Goal: Transaction & Acquisition: Purchase product/service

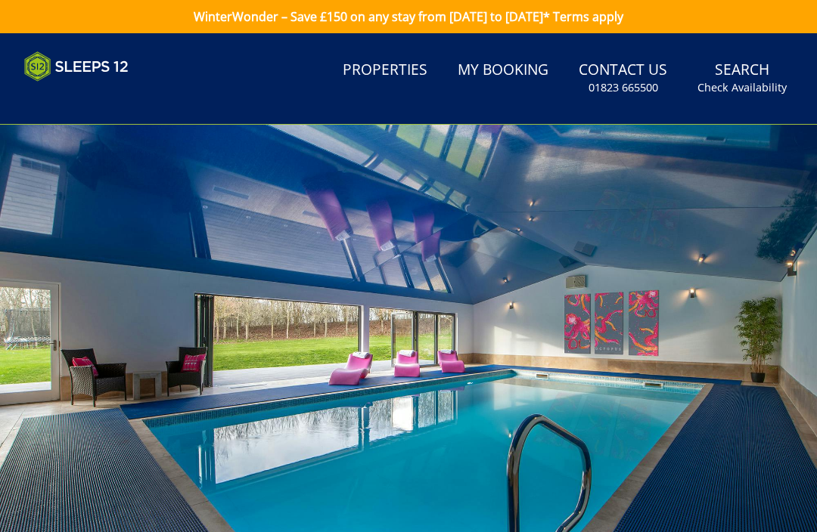
click at [507, 72] on link "My Booking" at bounding box center [502, 71] width 103 height 34
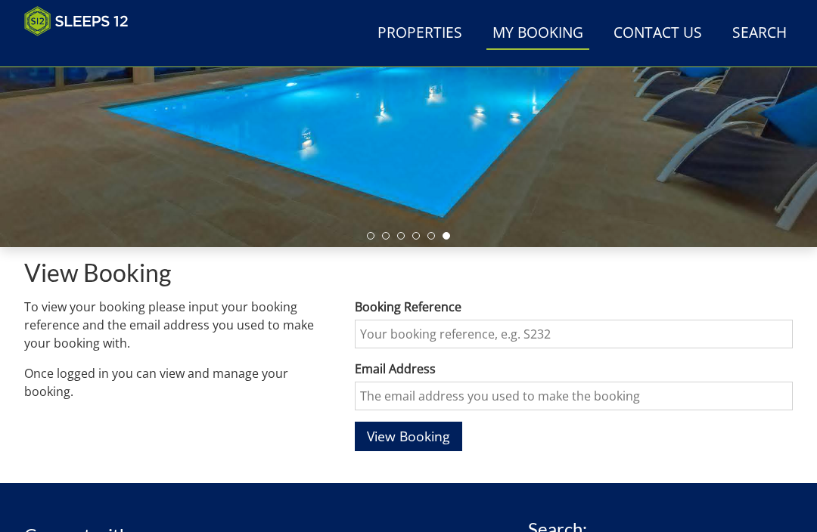
scroll to position [311, 0]
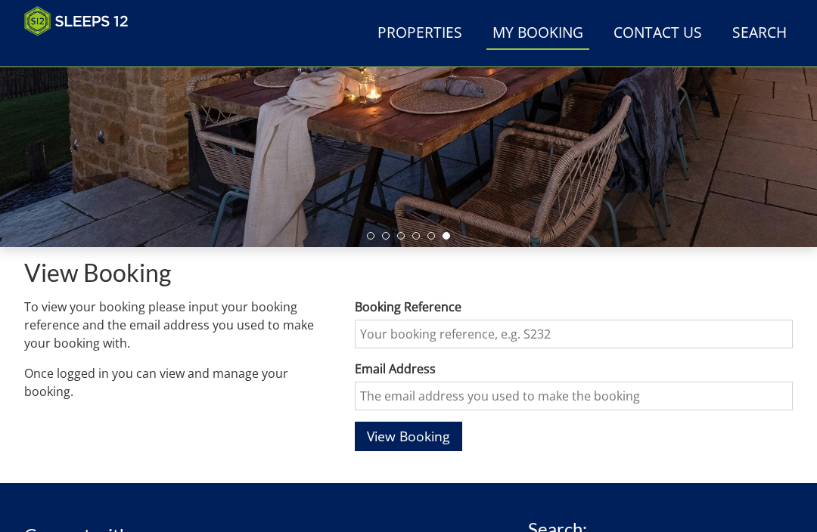
click at [457, 336] on input "Booking Reference" at bounding box center [574, 334] width 438 height 29
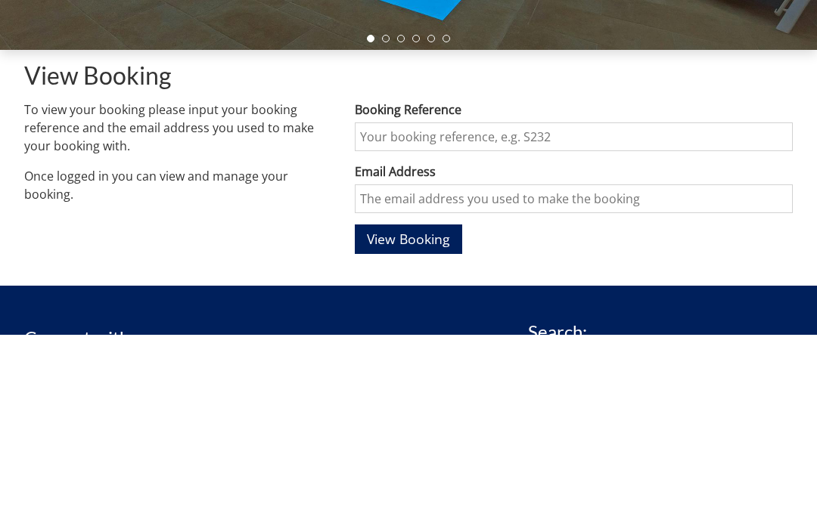
scroll to position [508, 0]
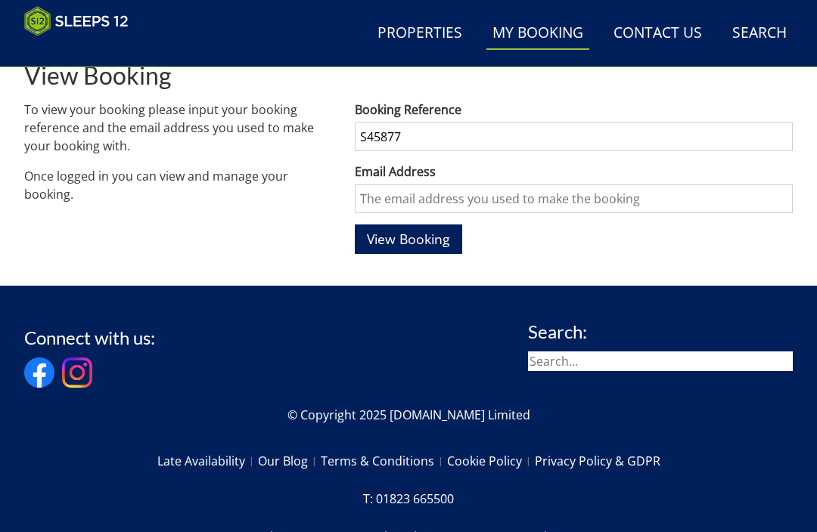
type input "S45877"
click at [487, 196] on input "Email Address" at bounding box center [574, 199] width 438 height 29
type input "di"
type input "[EMAIL_ADDRESS][DOMAIN_NAME]"
click at [431, 245] on span "View Booking" at bounding box center [408, 239] width 83 height 18
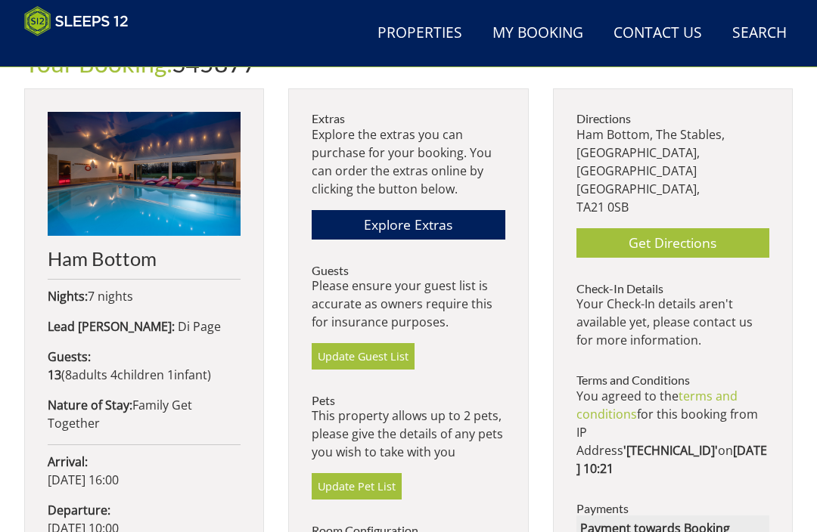
scroll to position [520, 0]
click at [451, 228] on link "Explore Extras" at bounding box center [408, 224] width 193 height 29
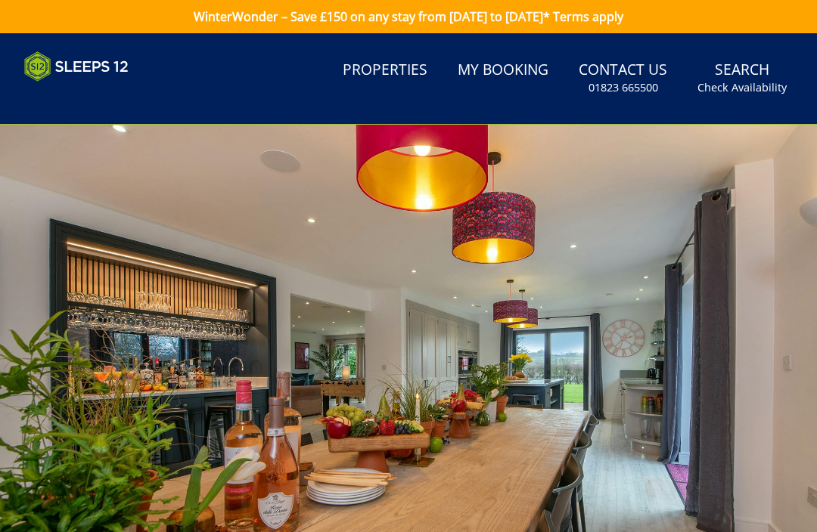
click at [513, 73] on link "My Booking" at bounding box center [502, 71] width 103 height 34
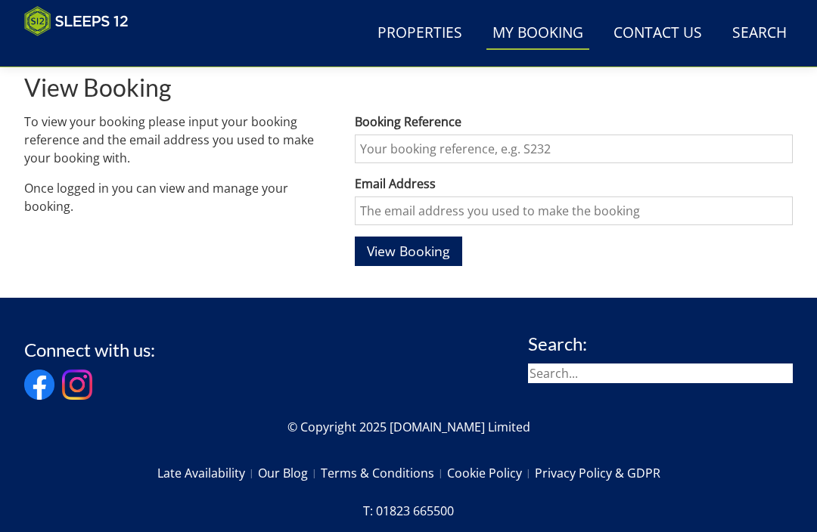
click at [445, 154] on input "Booking Reference" at bounding box center [574, 149] width 438 height 29
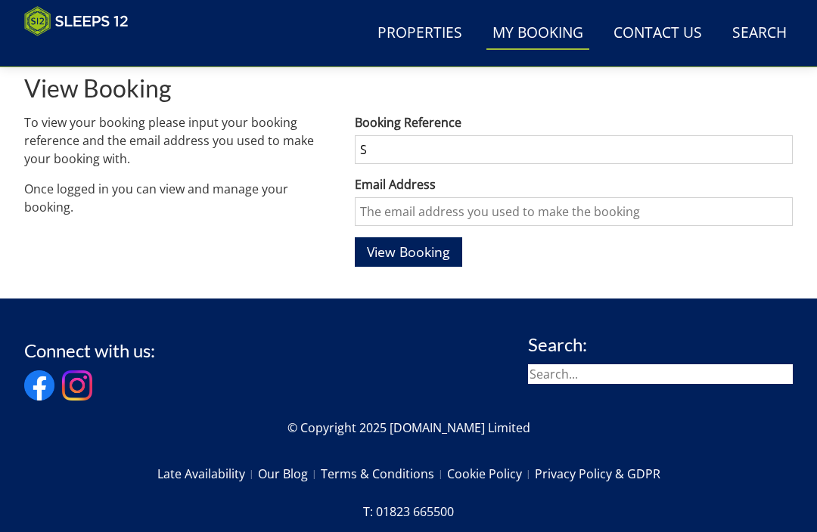
scroll to position [496, 0]
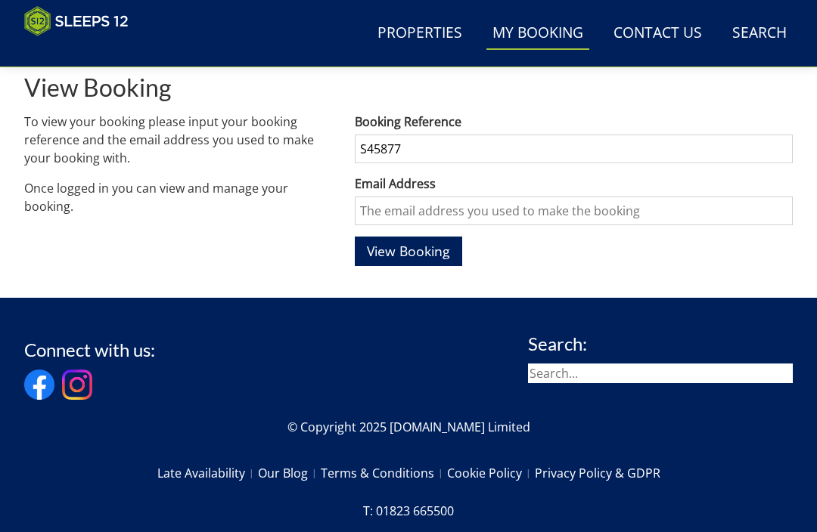
type input "S45877"
click at [482, 203] on input "Email Address" at bounding box center [574, 211] width 438 height 29
type input "d"
type input "[EMAIL_ADDRESS][DOMAIN_NAME]"
click at [430, 256] on span "View Booking" at bounding box center [408, 251] width 83 height 18
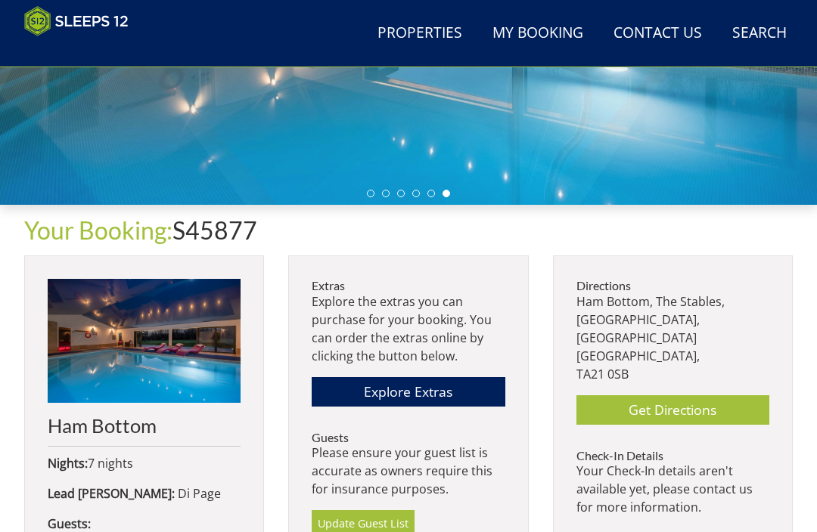
scroll to position [355, 0]
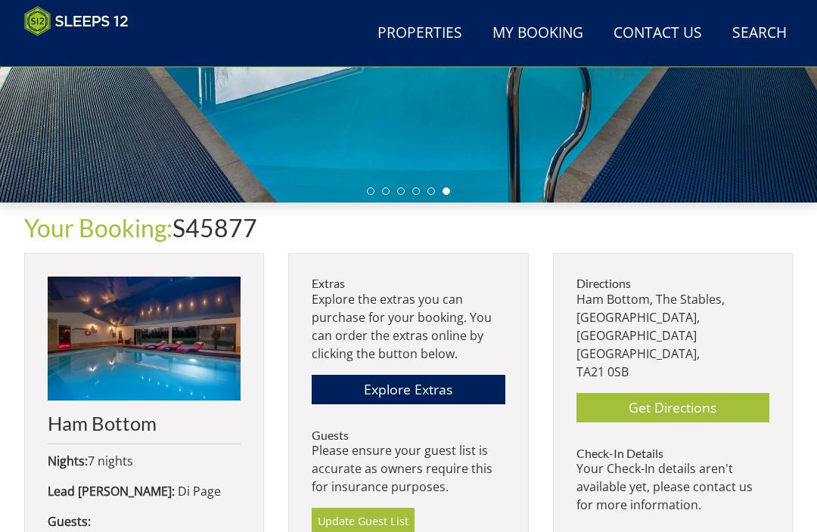
click at [386, 523] on link "Update Guest List" at bounding box center [363, 521] width 103 height 26
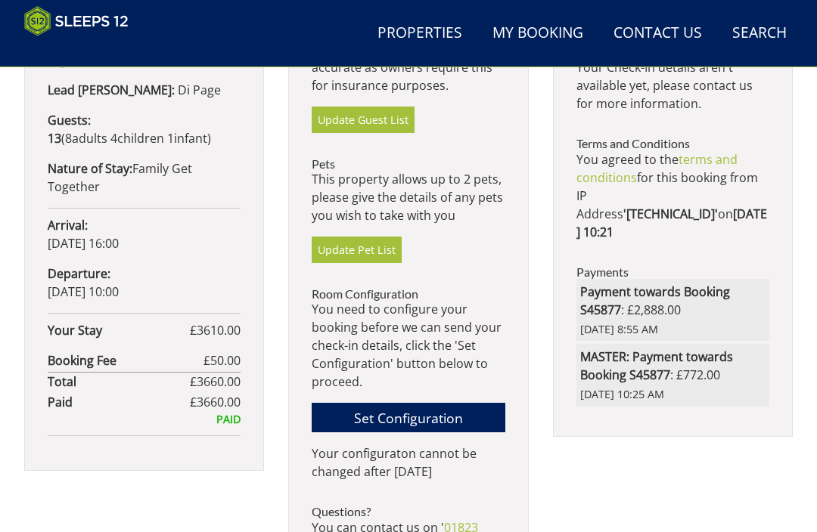
scroll to position [755, 0]
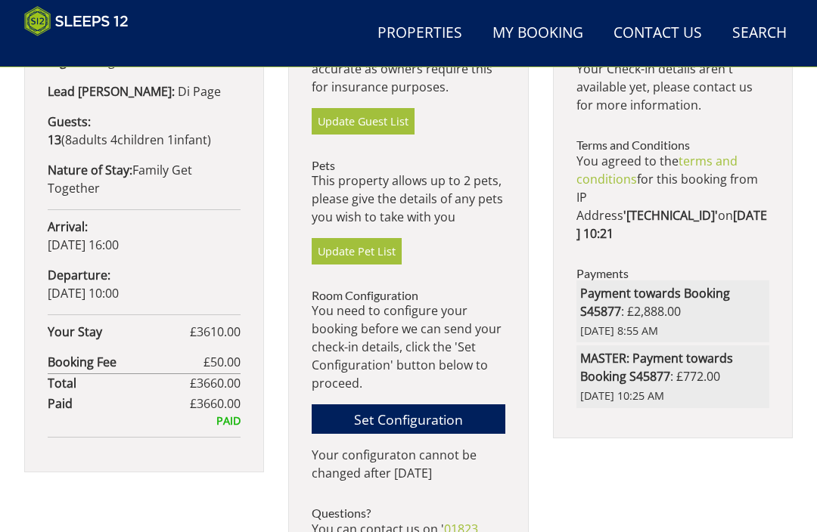
click at [441, 411] on link "Set Configuration" at bounding box center [408, 419] width 193 height 29
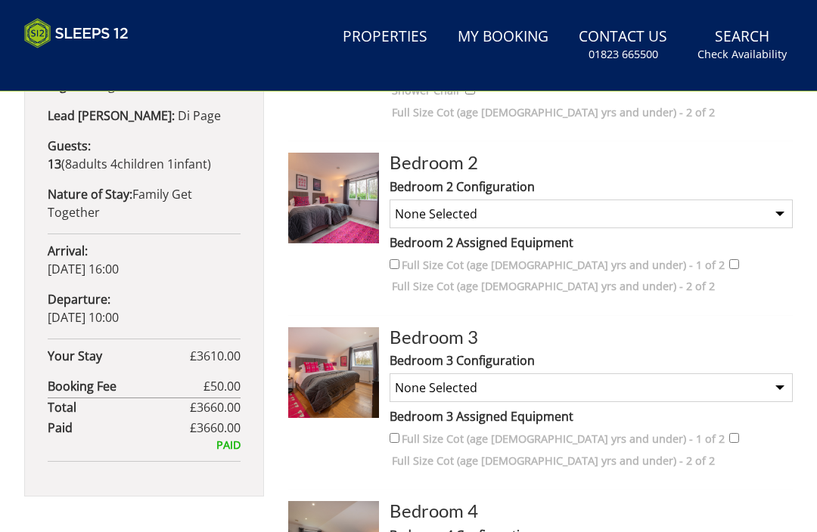
click at [776, 200] on select "None Selected Super King Bed Twin Bed" at bounding box center [590, 214] width 403 height 29
click at [773, 200] on select "None Selected Super King Bed Twin Bed" at bounding box center [590, 214] width 403 height 29
select select "283"
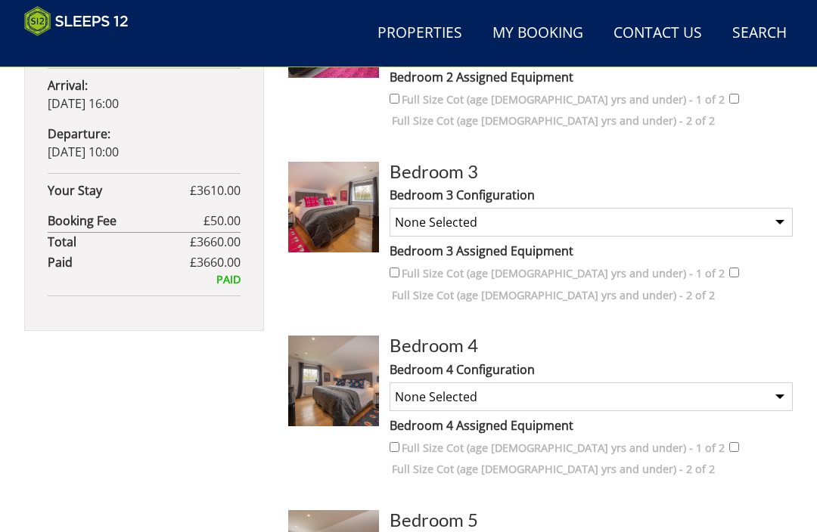
scroll to position [897, 0]
click at [775, 208] on select "None Selected Super King Bed Twin Bed Super King and 1 Extra Single (Payment ma…" at bounding box center [590, 222] width 403 height 29
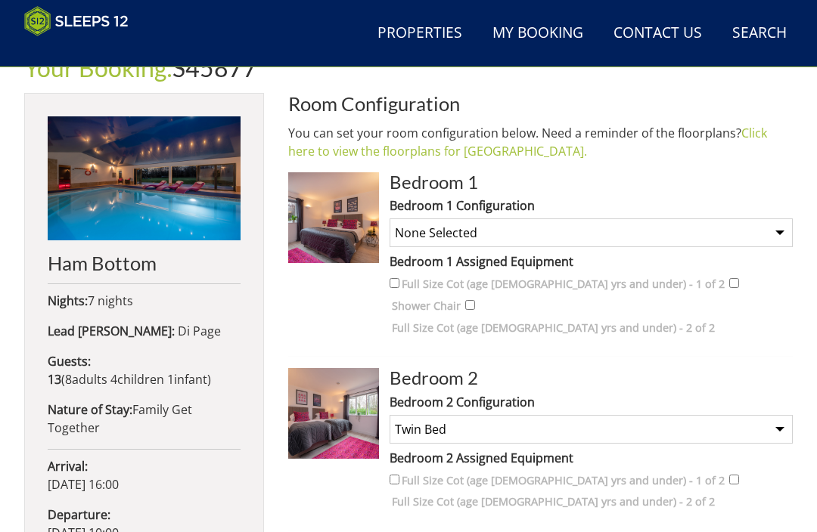
scroll to position [516, 0]
click at [776, 232] on select "None Selected Super King Bed Twin Bed" at bounding box center [590, 233] width 403 height 29
select select "280"
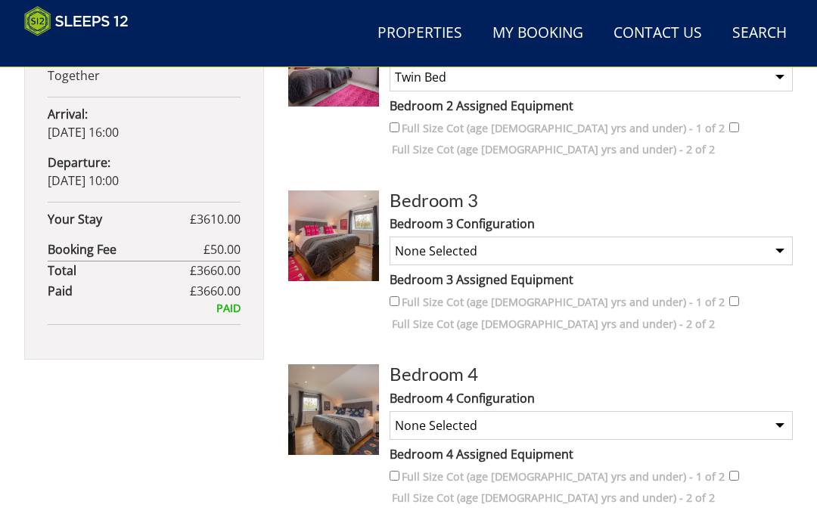
scroll to position [868, 0]
click at [775, 237] on select "None Selected Super King Bed Twin Bed Super King and 1 Extra Single (Payment ma…" at bounding box center [590, 251] width 403 height 29
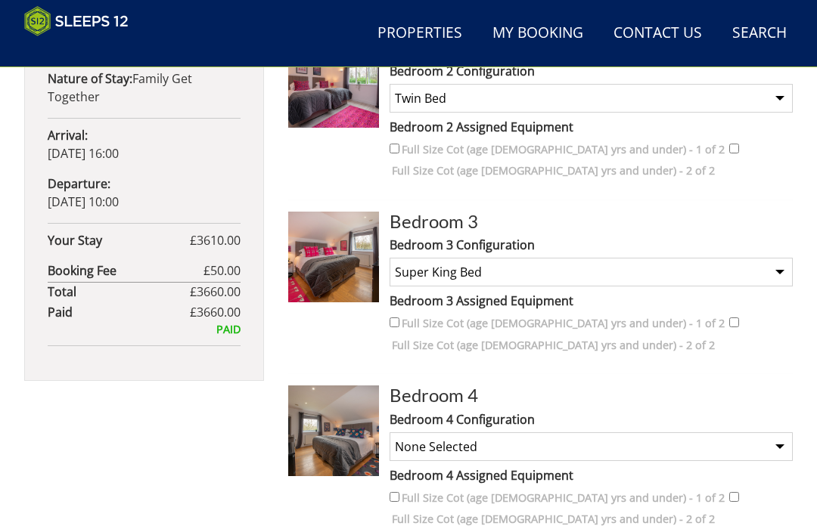
scroll to position [845, 0]
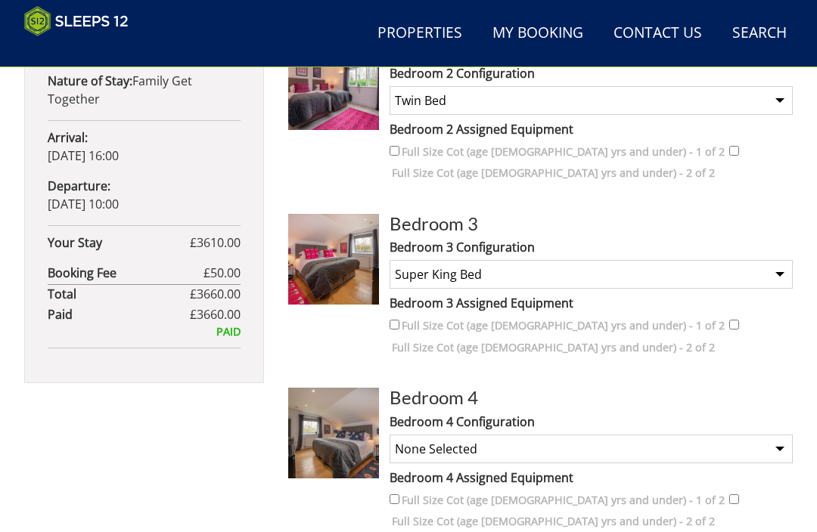
click at [780, 260] on select "None Selected Super King Bed Twin Bed Super King and 1 Extra Single (Payment ma…" at bounding box center [590, 274] width 403 height 29
select select "1488"
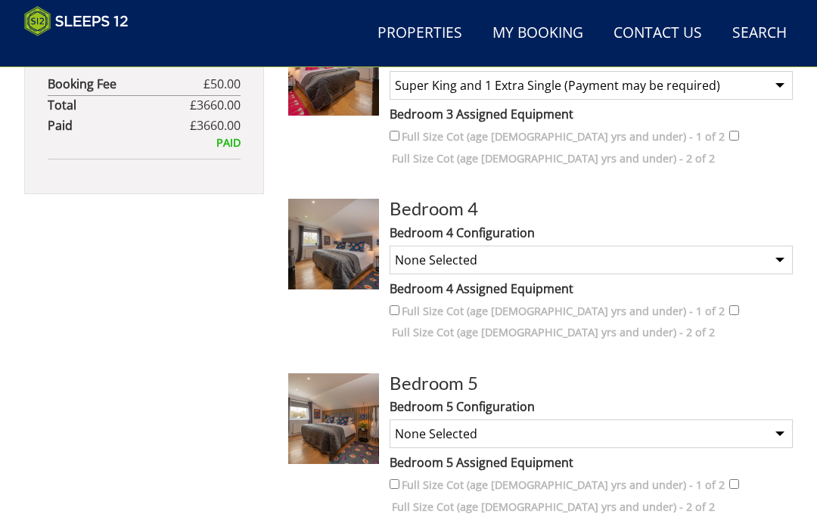
scroll to position [1034, 0]
click at [777, 245] on select "None Selected Super King Bed Twin Bed" at bounding box center [590, 259] width 403 height 29
select select "287"
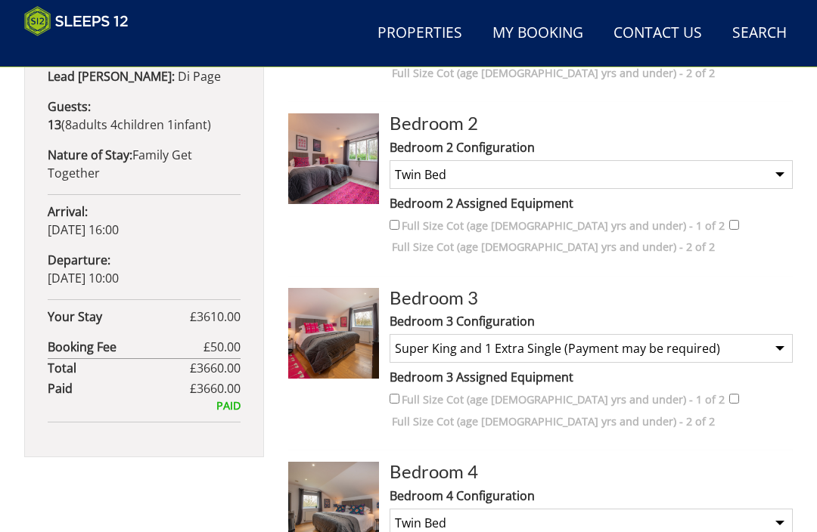
click at [771, 335] on select "None Selected Super King Bed Twin Bed Super King and 1 Extra Single (Payment ma…" at bounding box center [590, 349] width 403 height 29
click at [776, 334] on select "None Selected Super King Bed Twin Bed Super King and 1 Extra Single (Payment ma…" at bounding box center [590, 348] width 403 height 29
select select "1488"
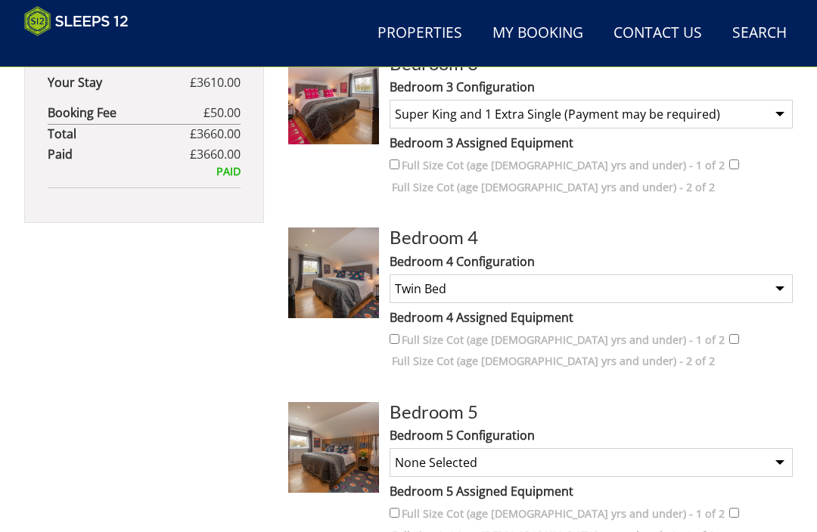
scroll to position [1013, 0]
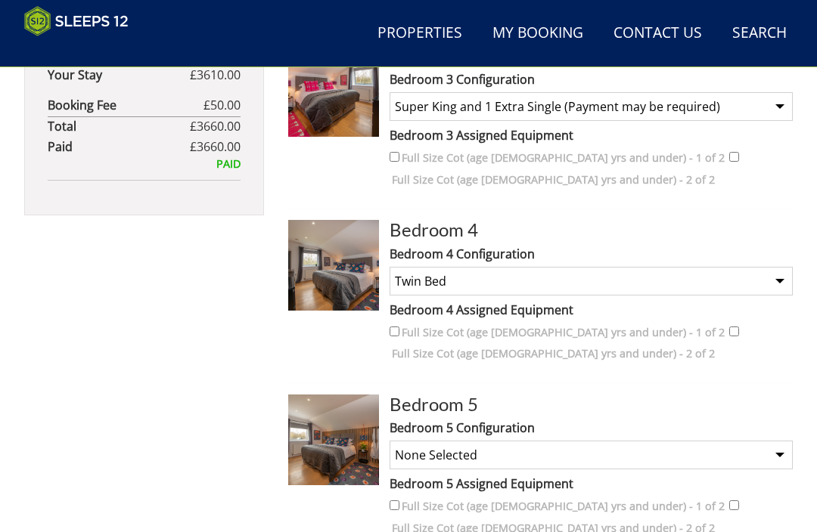
click at [780, 267] on select "None Selected Super King Bed Twin Bed" at bounding box center [590, 281] width 403 height 29
select select "286"
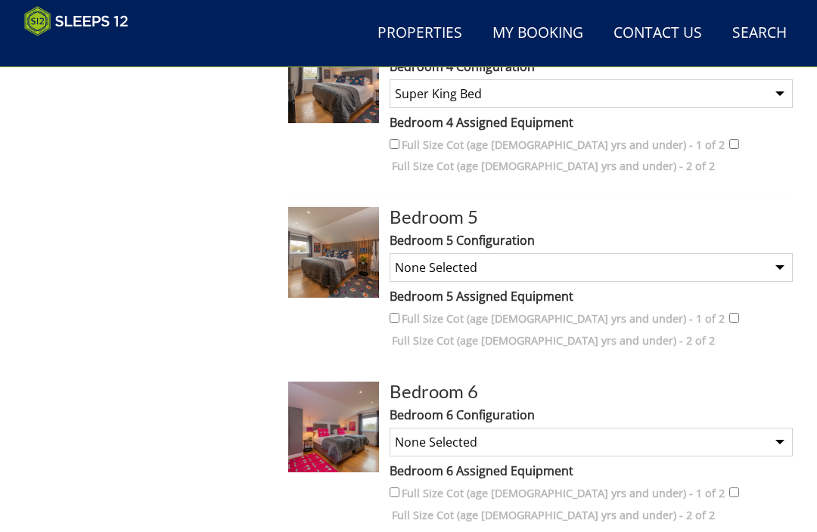
scroll to position [1205, 0]
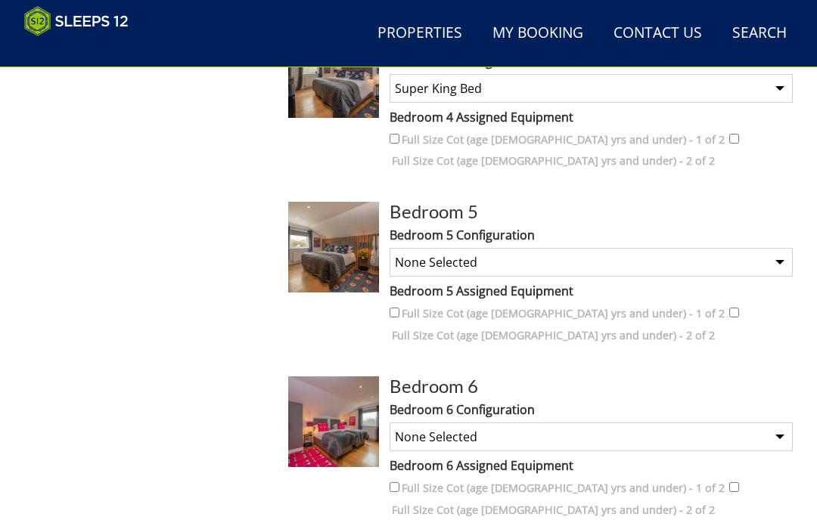
click at [772, 248] on select "None Selected Super King Bed Twin Bed Super King and 1 Extra Single (Payment ma…" at bounding box center [590, 262] width 403 height 29
select select "288"
click at [779, 423] on select "None Selected Super King Bed Twin Beds" at bounding box center [590, 437] width 403 height 29
select select "486"
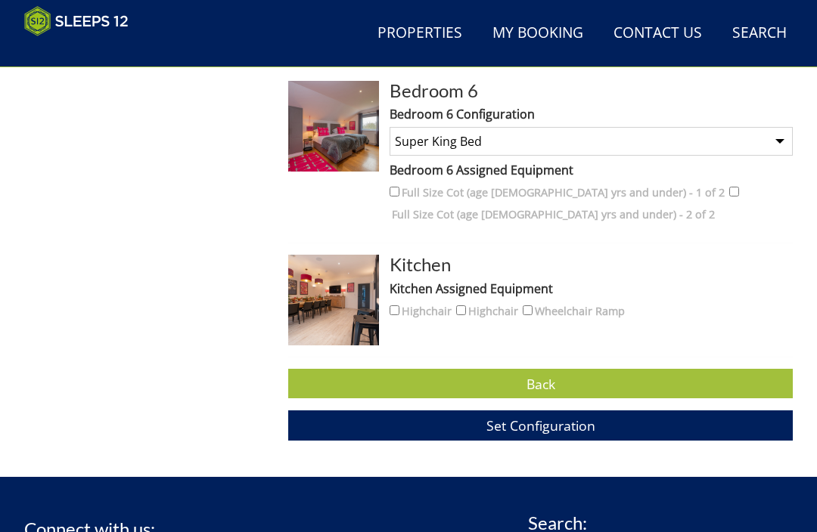
scroll to position [1501, 0]
click at [563, 417] on span "Set Configuration" at bounding box center [540, 426] width 109 height 18
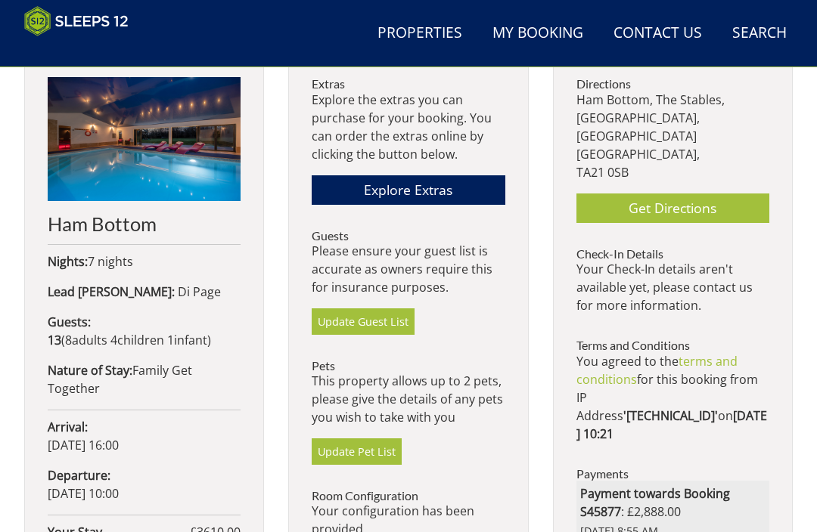
scroll to position [516, 0]
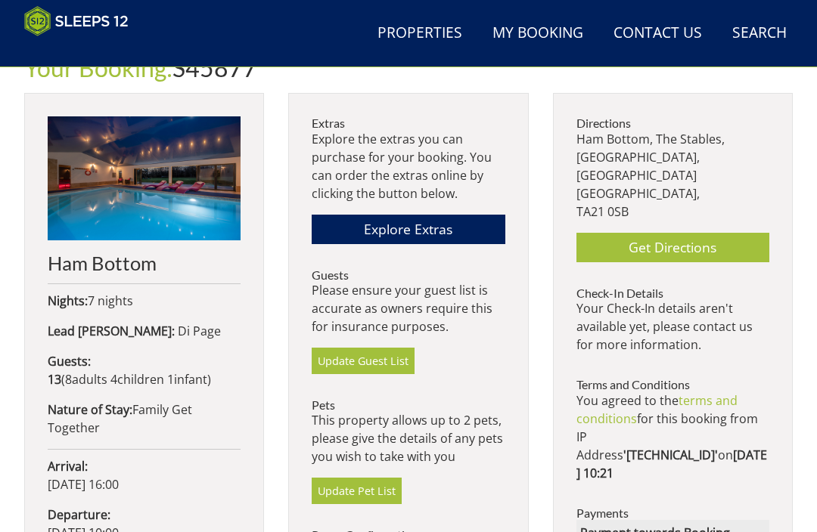
click at [700, 233] on link "Get Directions" at bounding box center [672, 247] width 193 height 29
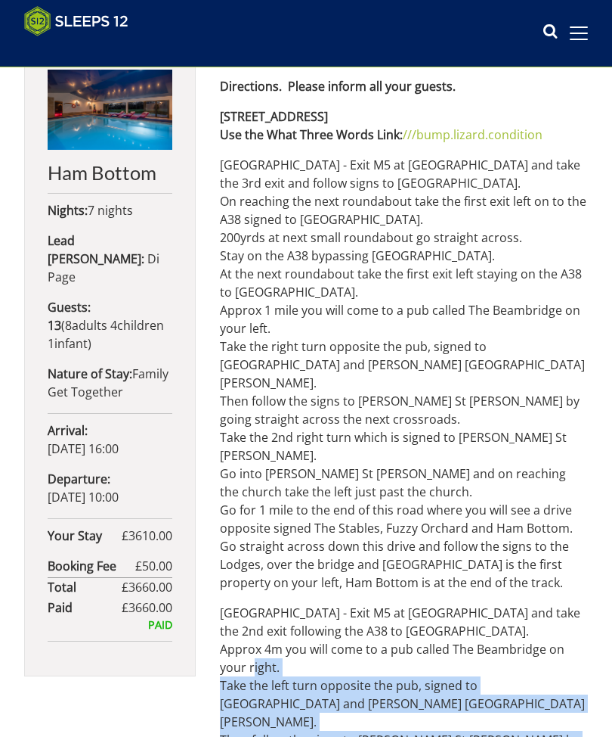
scroll to position [456, 0]
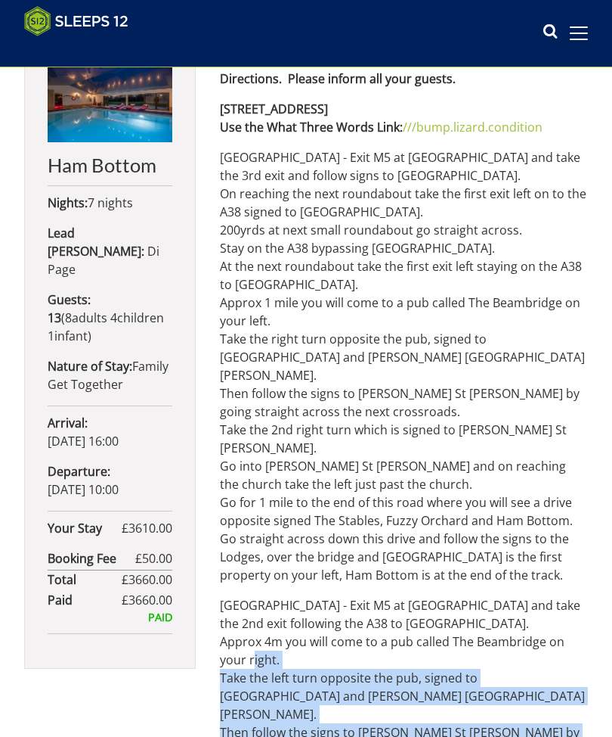
click at [535, 481] on p "[GEOGRAPHIC_DATA] - Exit M5 at [GEOGRAPHIC_DATA] and take the 3rd exit and foll…" at bounding box center [404, 366] width 368 height 436
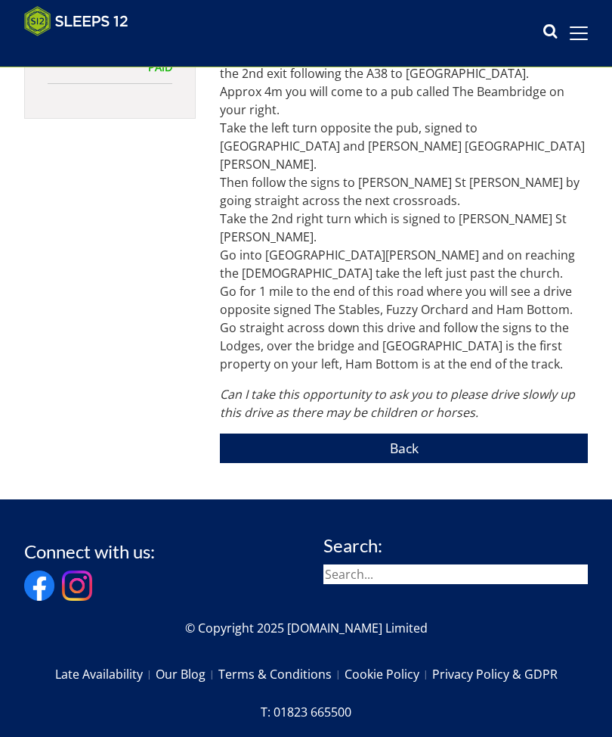
scroll to position [1005, 0]
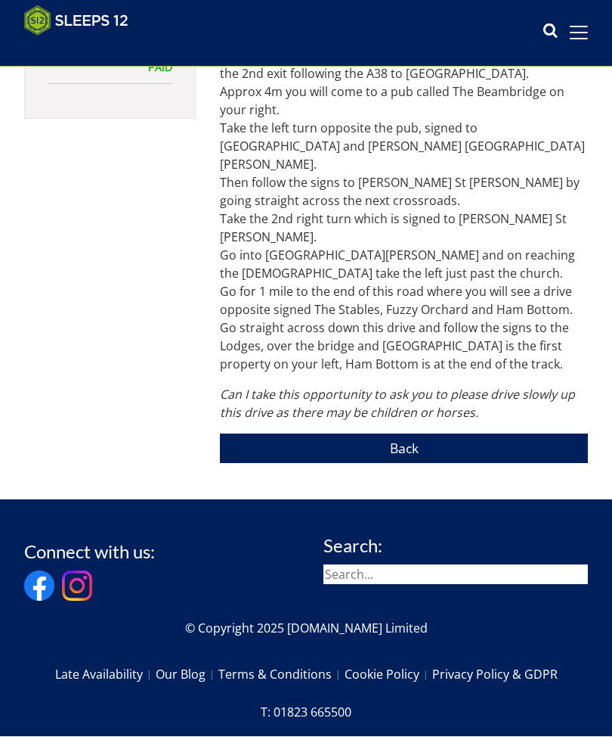
click at [419, 434] on link "Back" at bounding box center [404, 448] width 368 height 29
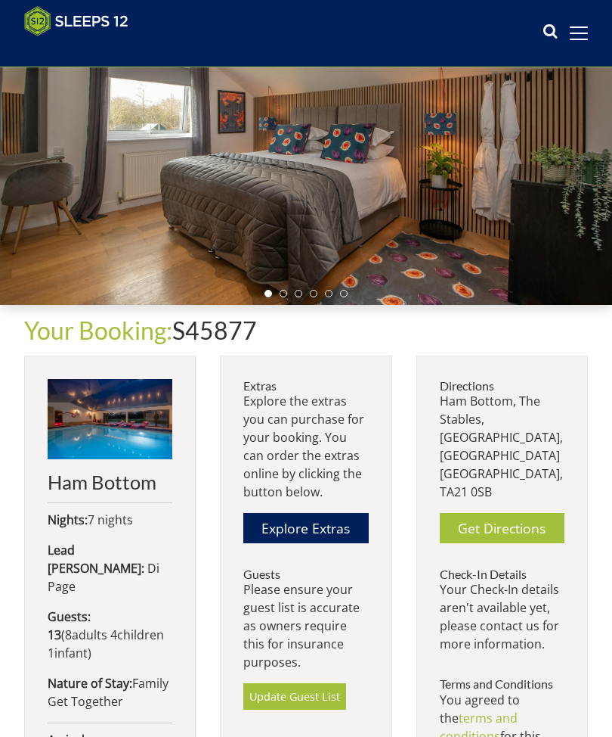
scroll to position [152, 0]
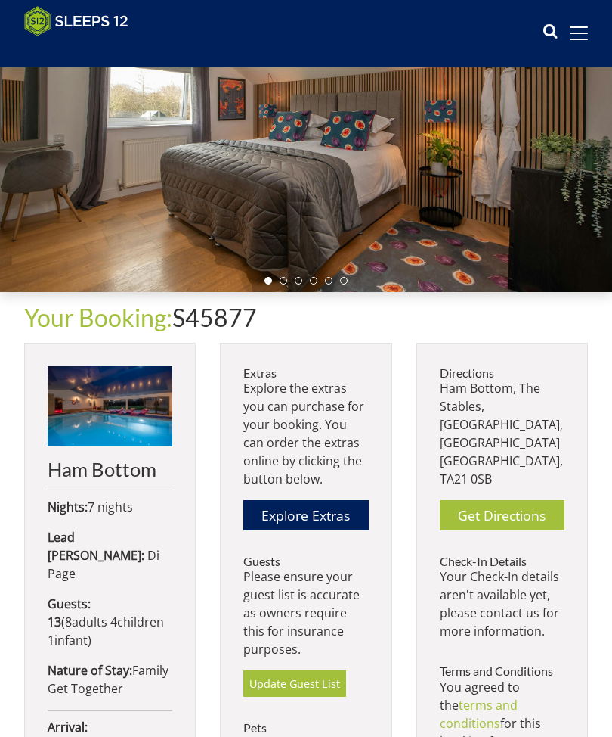
click at [330, 520] on link "Explore Extras" at bounding box center [305, 514] width 125 height 29
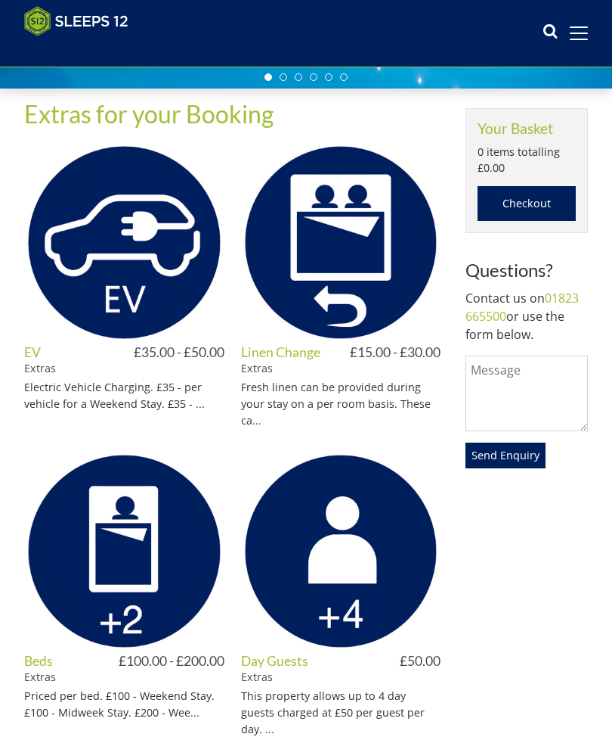
scroll to position [366, 0]
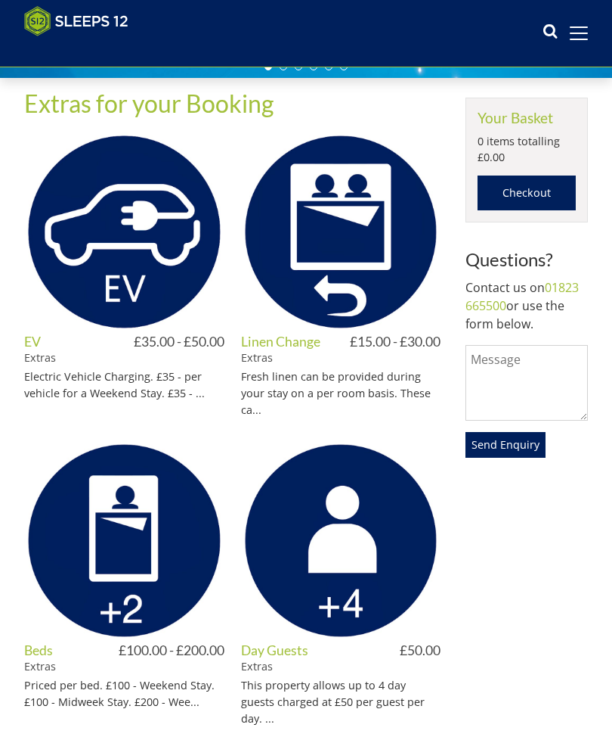
click at [361, 271] on img at bounding box center [341, 232] width 200 height 200
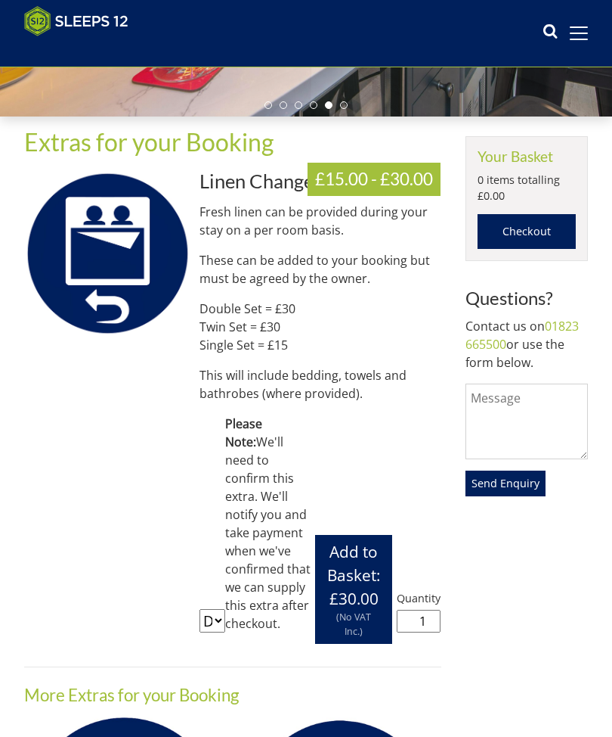
scroll to position [327, 0]
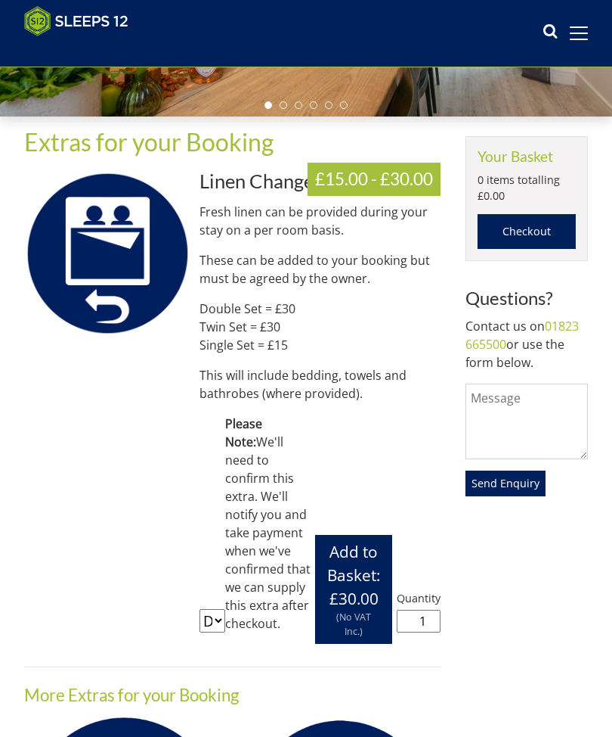
click at [435, 532] on input "1" at bounding box center [419, 620] width 44 height 23
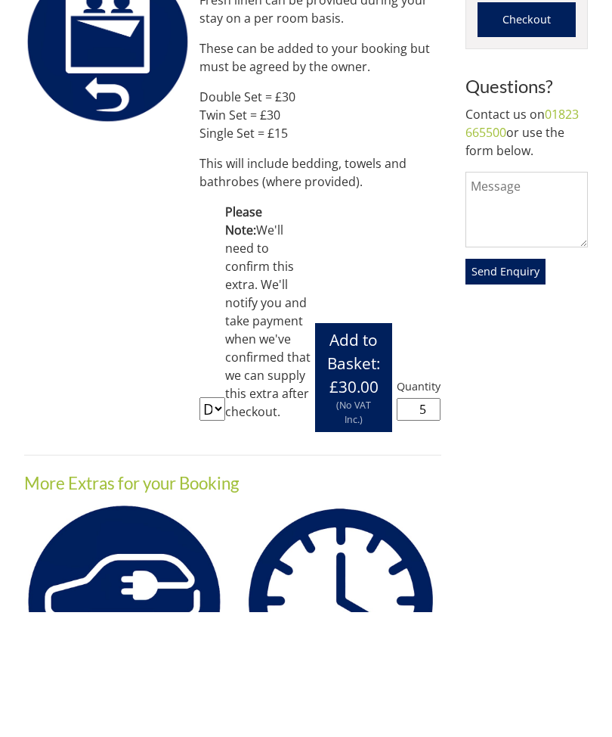
type input "5"
click at [262, 212] on p "Double Set = £30 Twin Set = £30 Single Set = £15" at bounding box center [321, 239] width 242 height 54
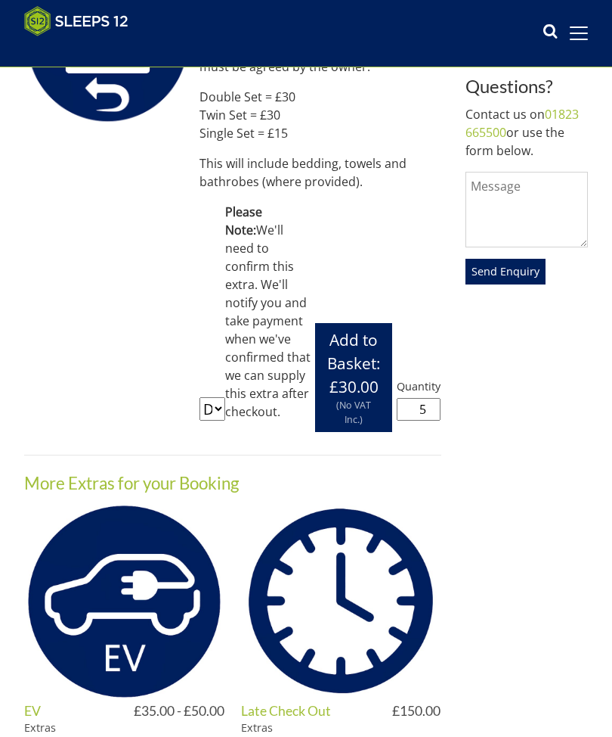
click at [356, 376] on span "£30.00" at bounding box center [354, 386] width 49 height 21
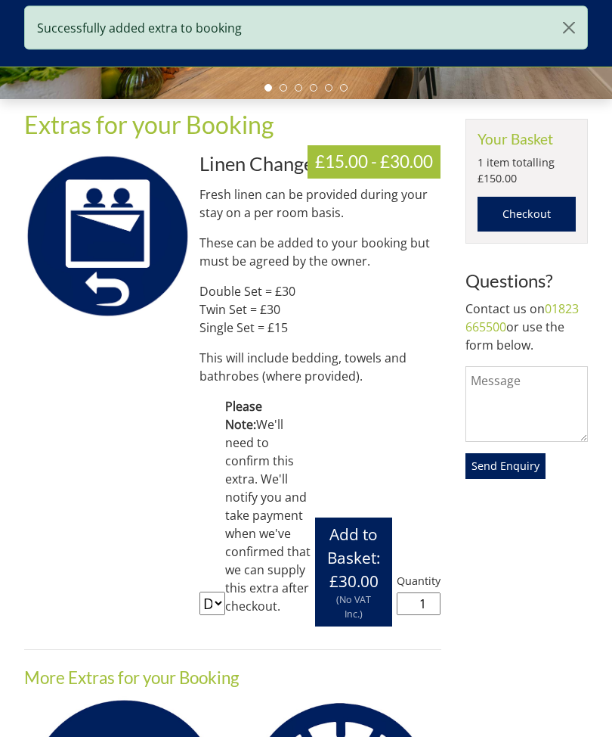
scroll to position [352, 0]
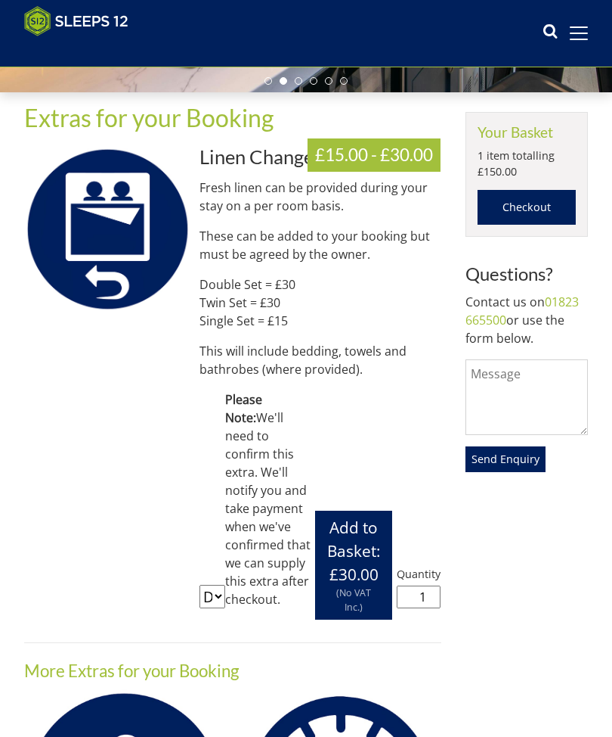
click at [438, 532] on input "1" at bounding box center [419, 596] width 44 height 23
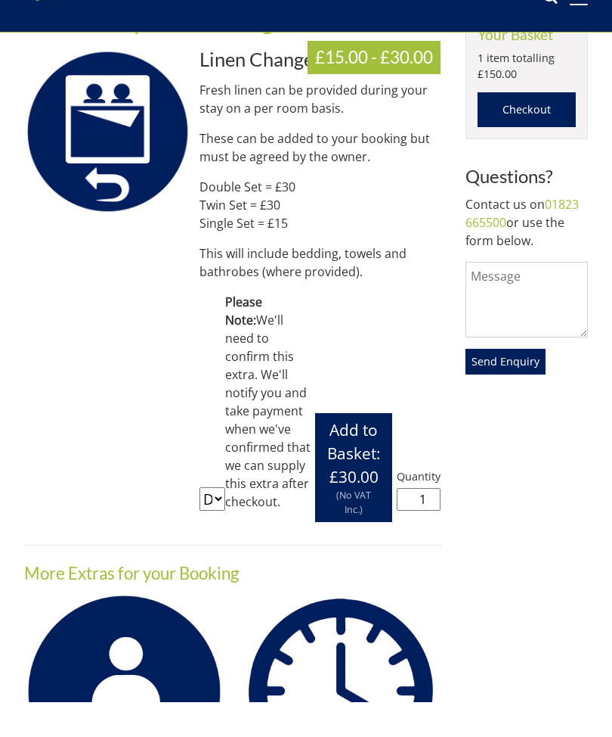
click at [275, 222] on p "Double Set = £30 Twin Set = £30 Single Set = £15" at bounding box center [321, 239] width 242 height 54
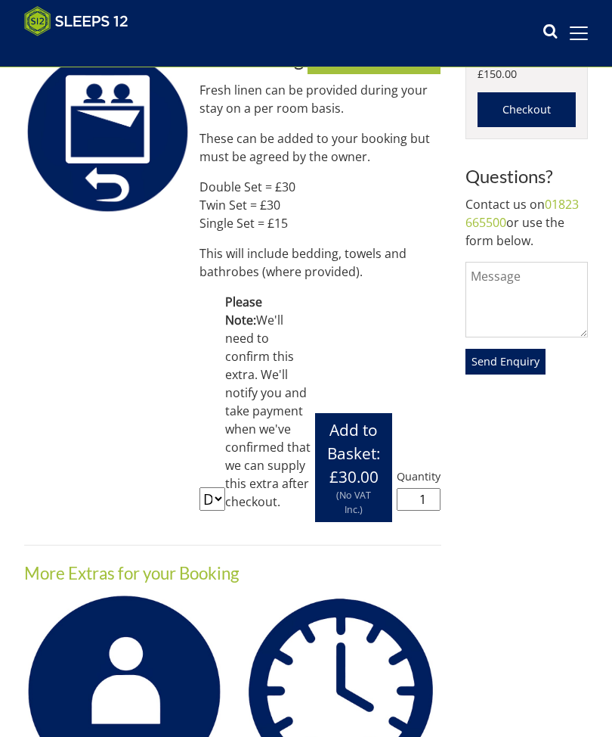
click at [438, 488] on input "1" at bounding box center [419, 499] width 44 height 23
type input "2"
click at [276, 228] on p "Double Set = £30 Twin Set = £30 Single Set = £15" at bounding box center [321, 205] width 242 height 54
click at [361, 445] on span "Add to Basket: £30.00" at bounding box center [353, 453] width 53 height 68
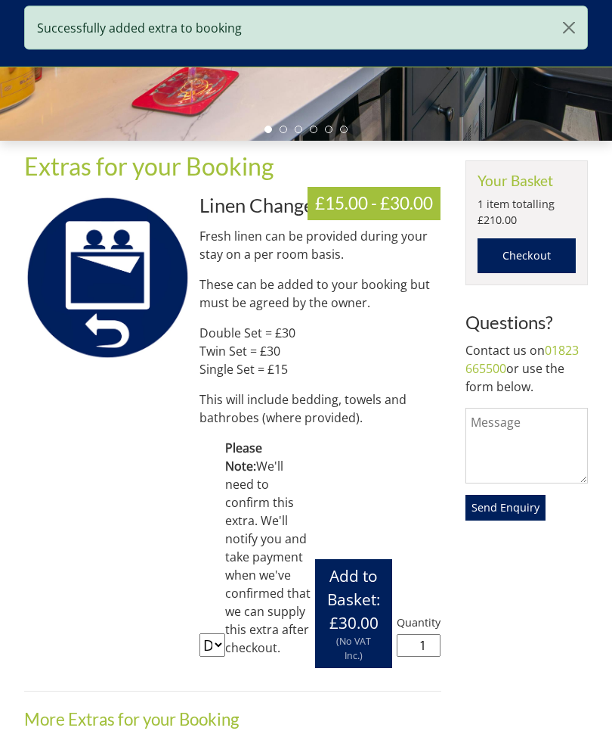
scroll to position [303, 0]
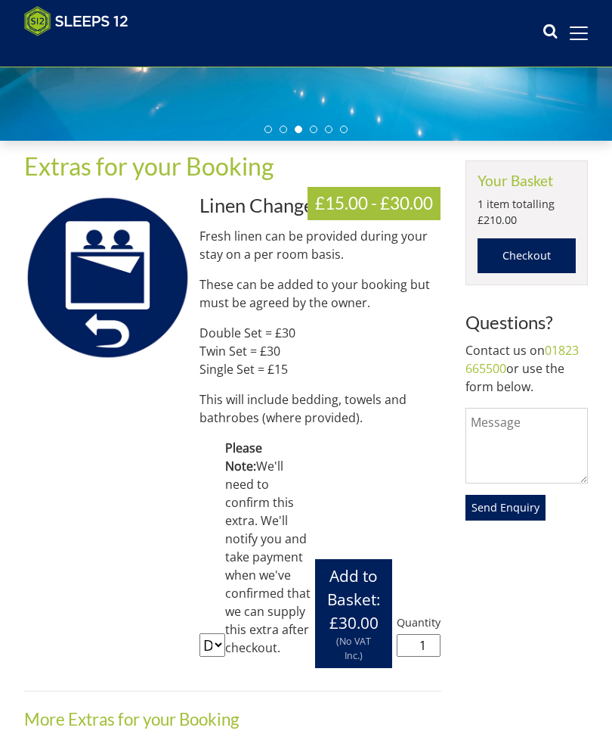
click at [541, 248] on link "Checkout" at bounding box center [527, 255] width 99 height 35
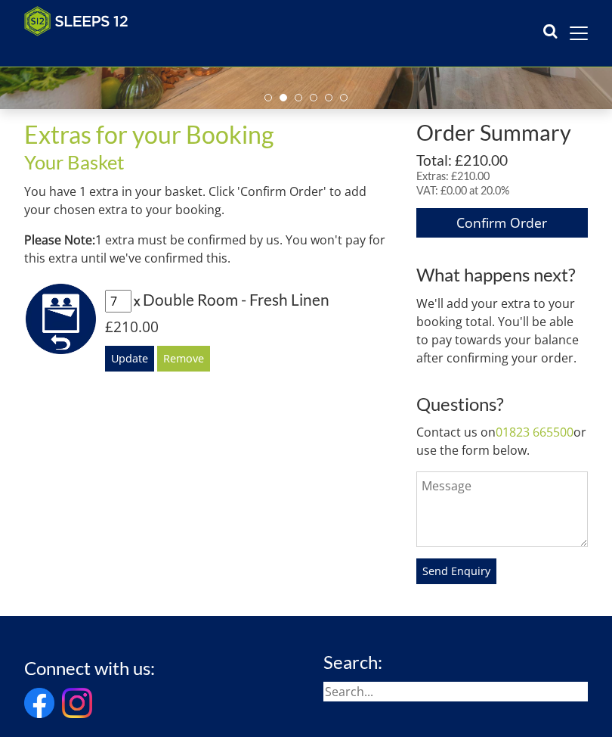
scroll to position [335, 0]
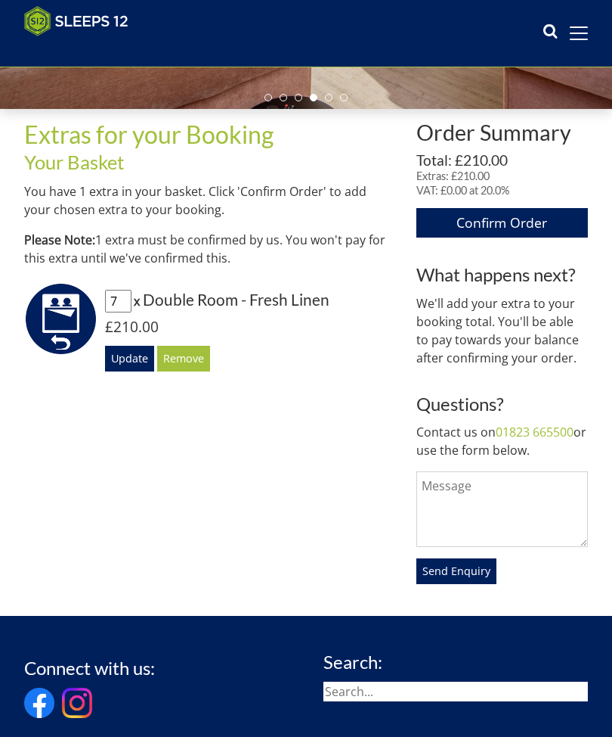
click at [499, 221] on link "Confirm Order" at bounding box center [503, 222] width 172 height 29
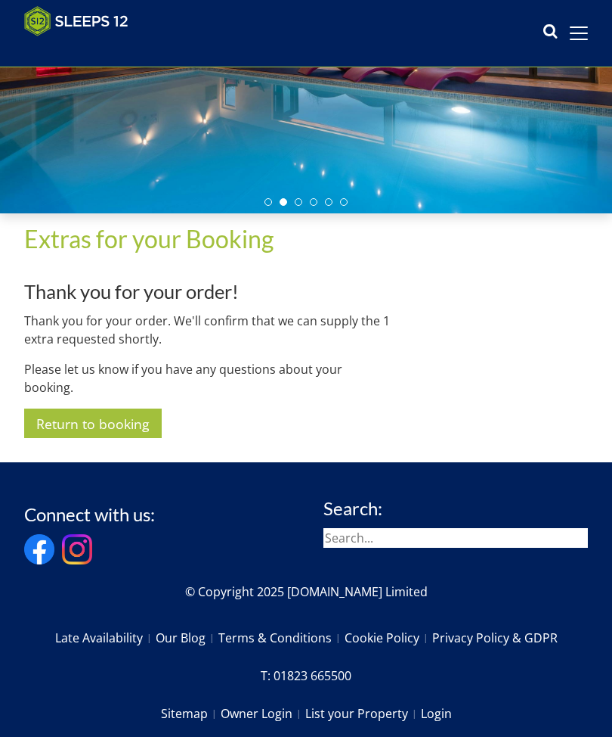
scroll to position [230, 0]
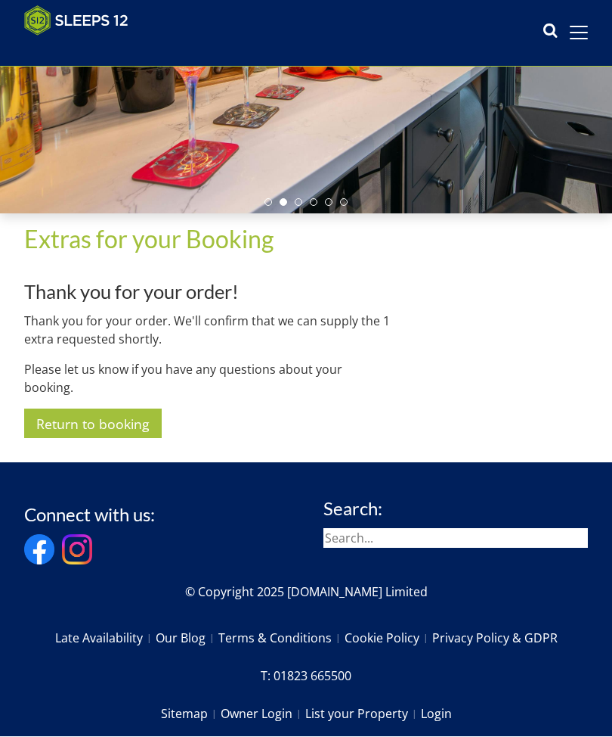
click at [129, 409] on link "Return to booking" at bounding box center [93, 423] width 138 height 29
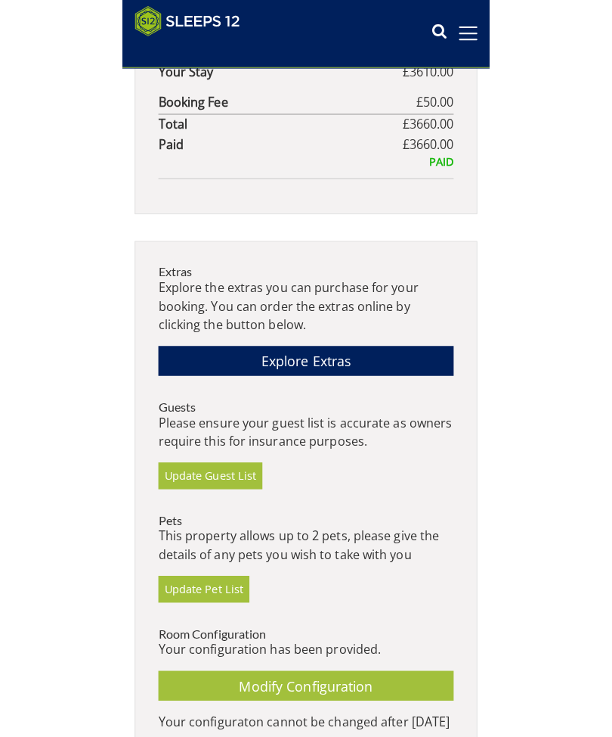
scroll to position [307, 0]
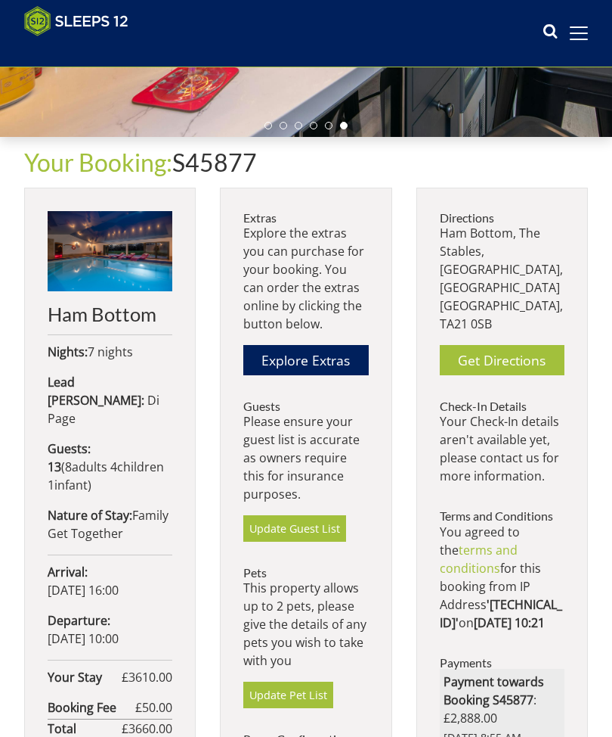
click at [322, 371] on link "Explore Extras" at bounding box center [305, 359] width 125 height 29
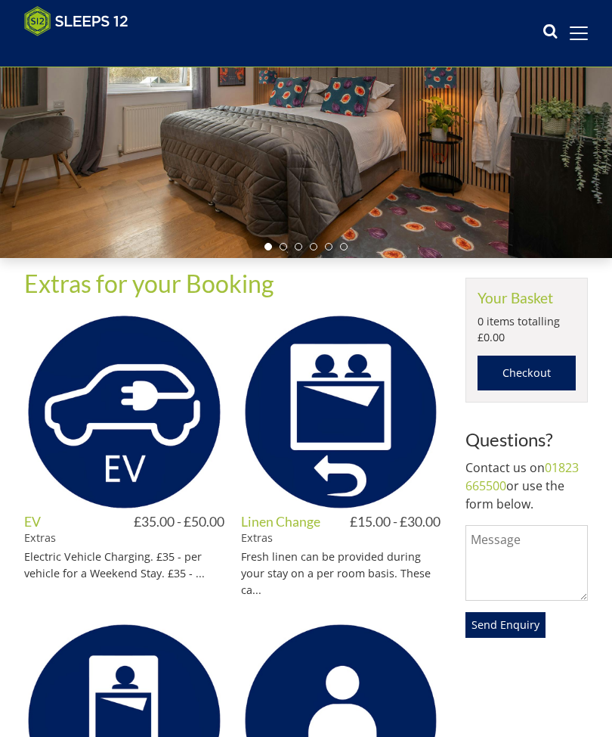
scroll to position [186, 0]
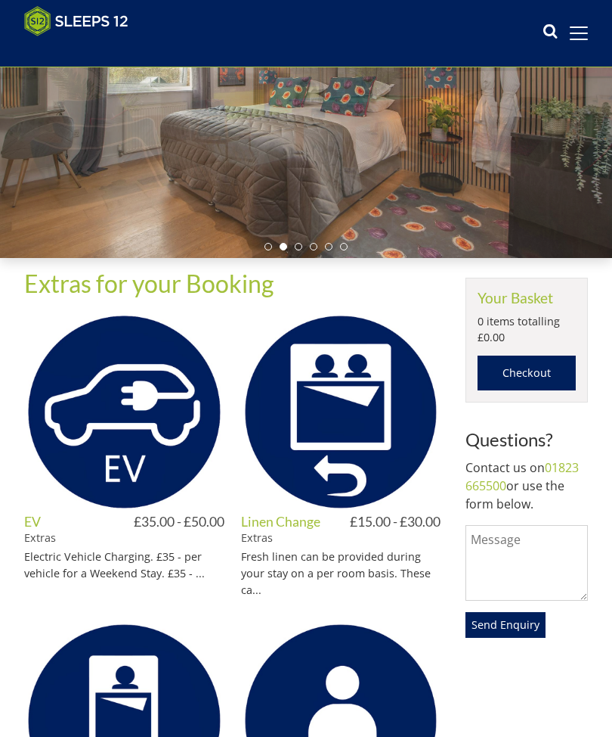
click at [347, 452] on img at bounding box center [341, 412] width 200 height 200
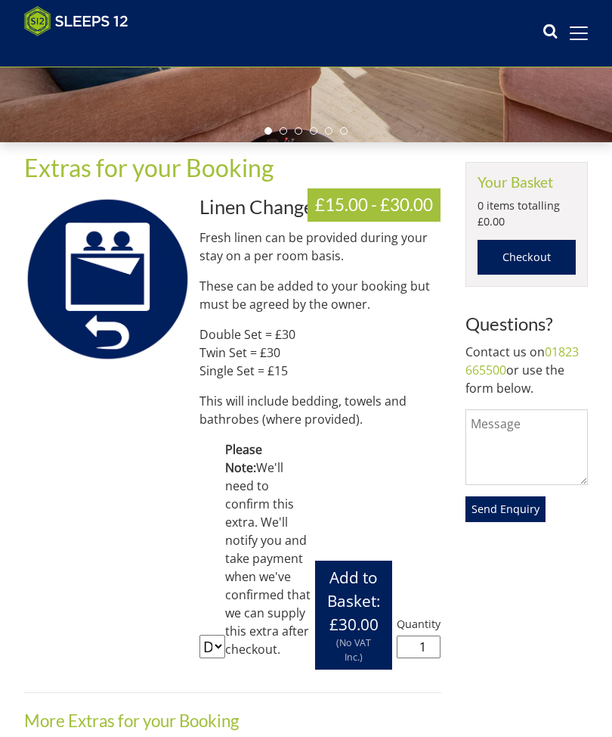
scroll to position [302, 0]
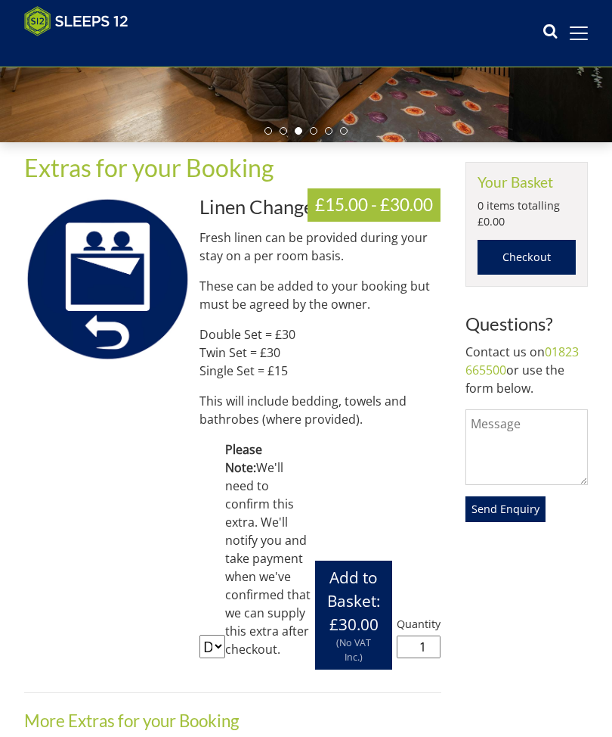
click at [476, 427] on textarea at bounding box center [527, 447] width 123 height 76
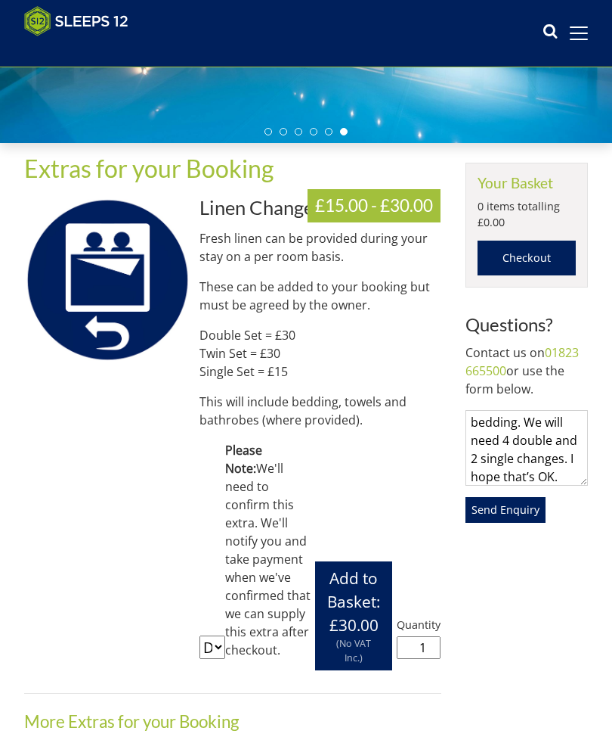
scroll to position [75, 0]
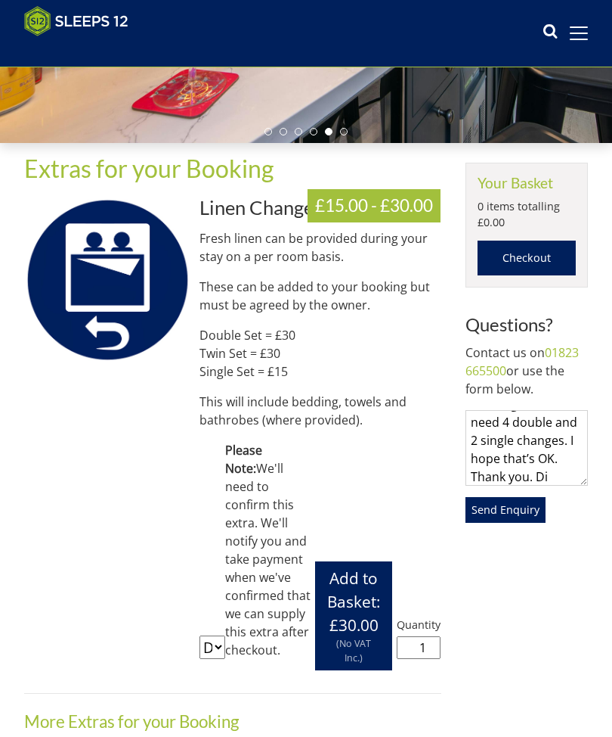
type textarea "Sorry I got confused trying to order extra bedding. We will need 4 double and 2…"
click at [509, 517] on button "Send Enquiry" at bounding box center [506, 510] width 80 height 26
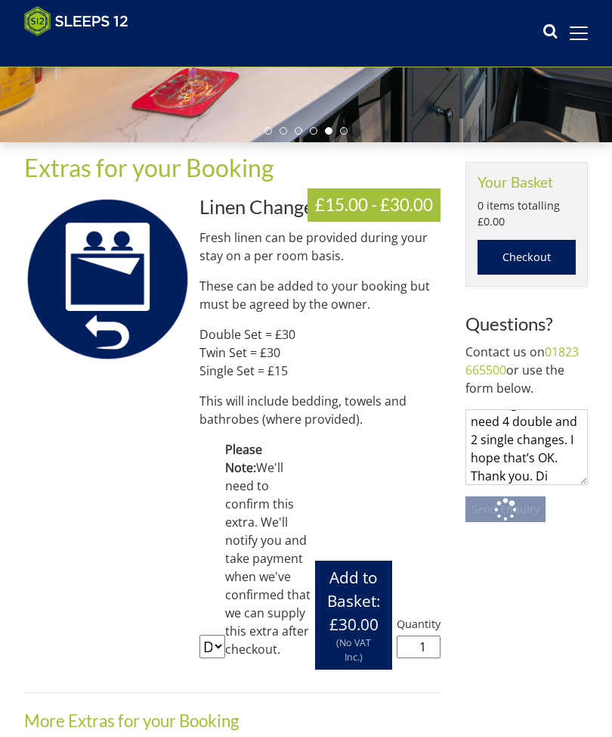
scroll to position [302, 0]
